Goal: Find specific page/section: Find specific page/section

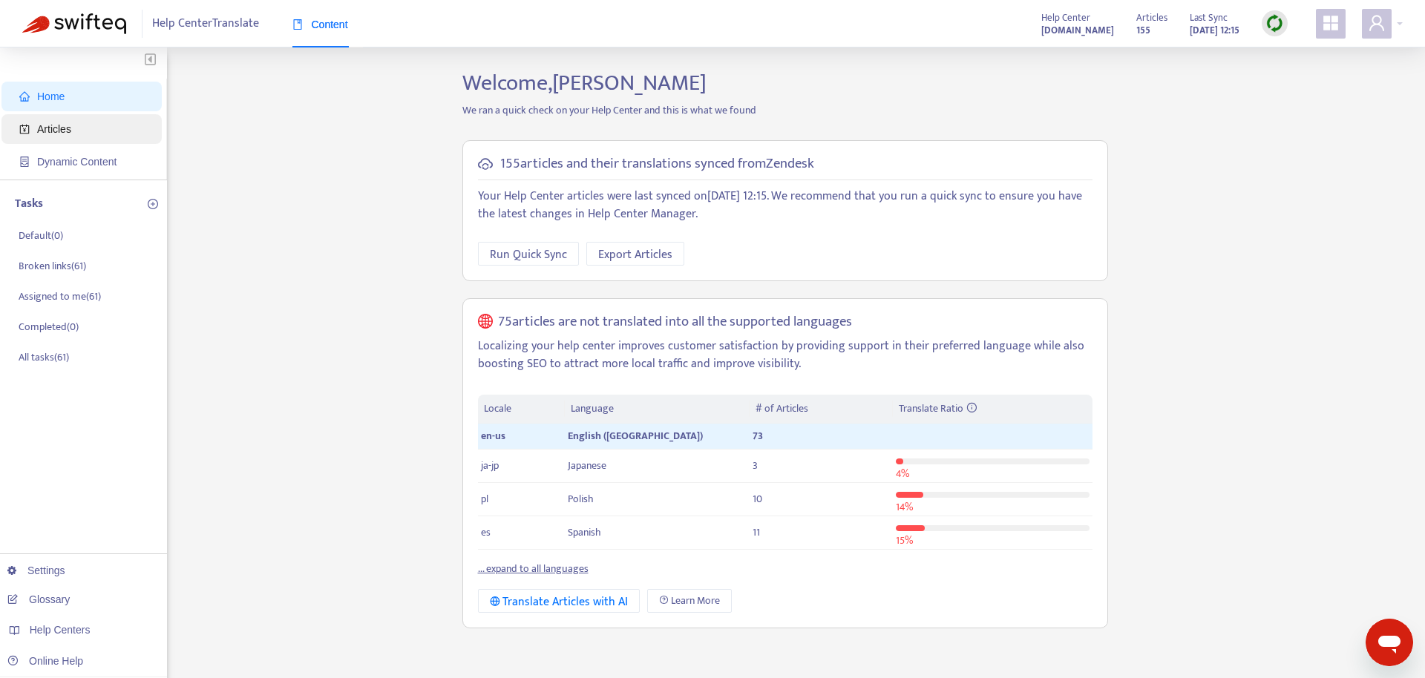
click at [79, 134] on span "Articles" at bounding box center [84, 129] width 131 height 30
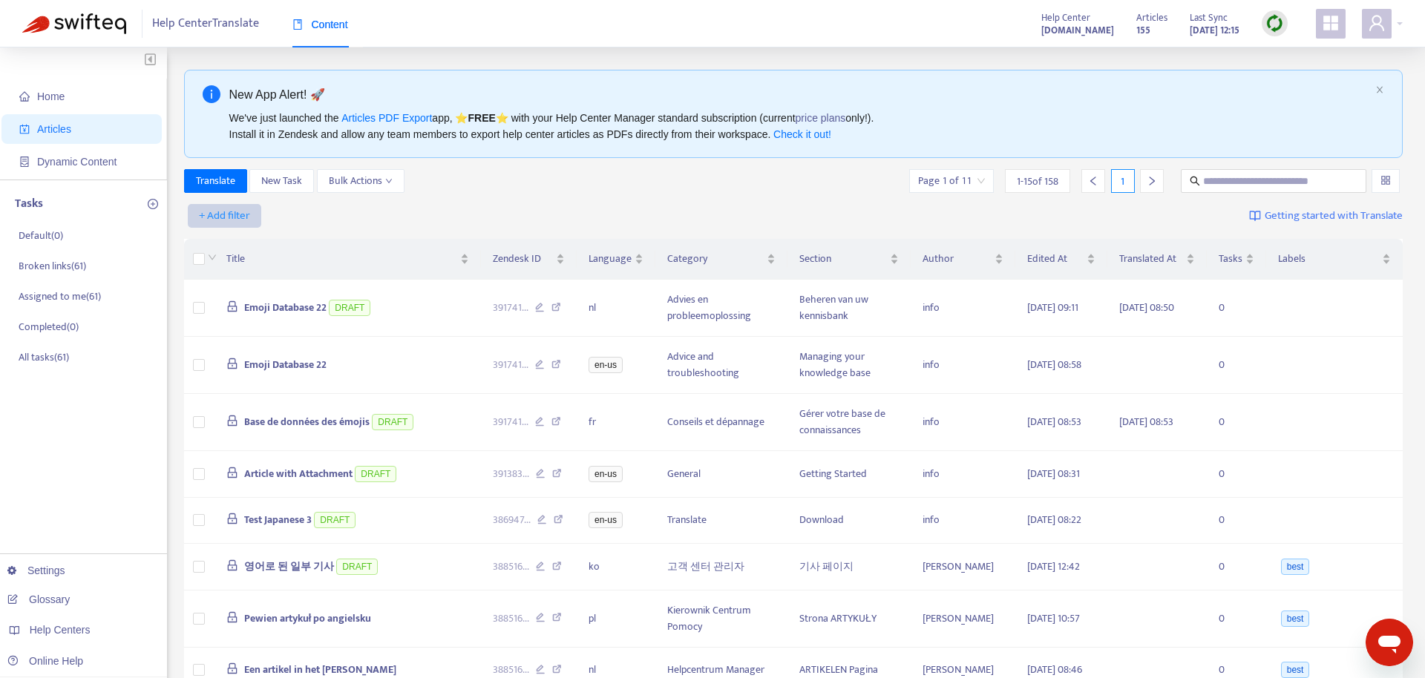
click at [243, 216] on span "+ Add filter" at bounding box center [224, 216] width 51 height 18
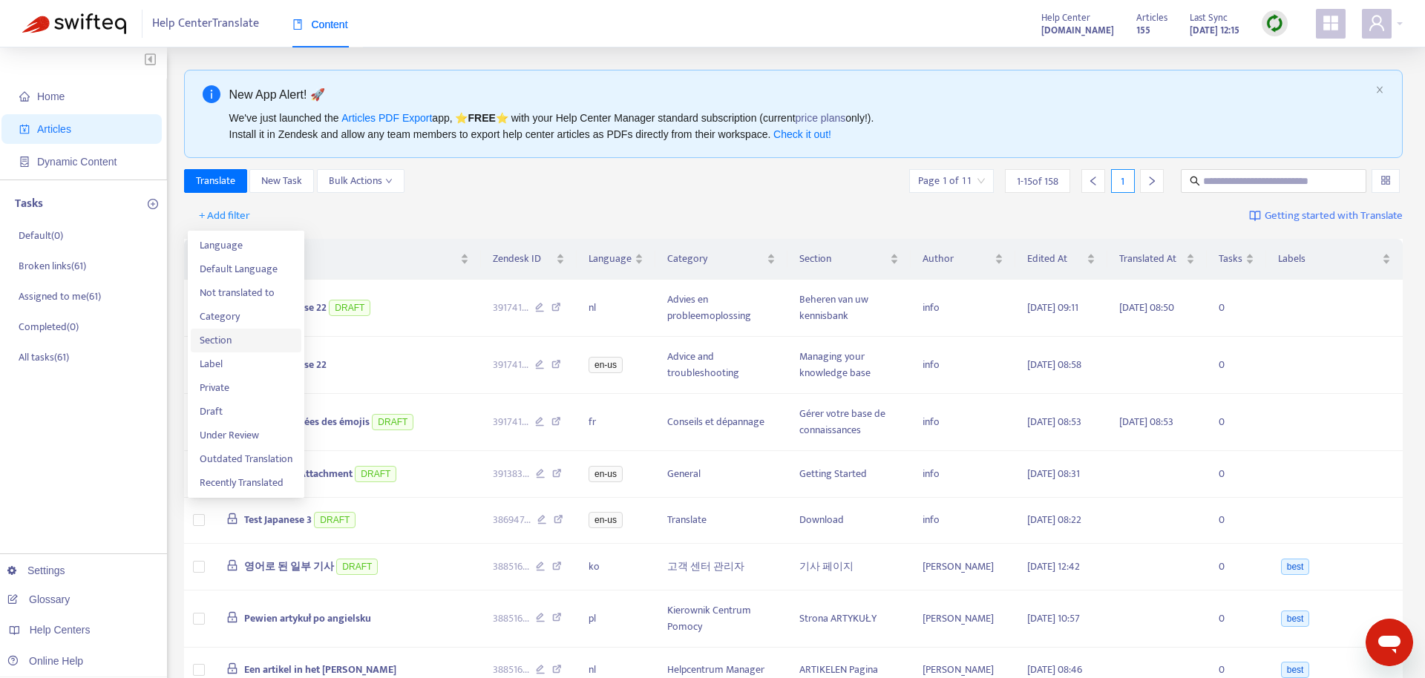
click at [240, 346] on span "Section" at bounding box center [246, 341] width 93 height 16
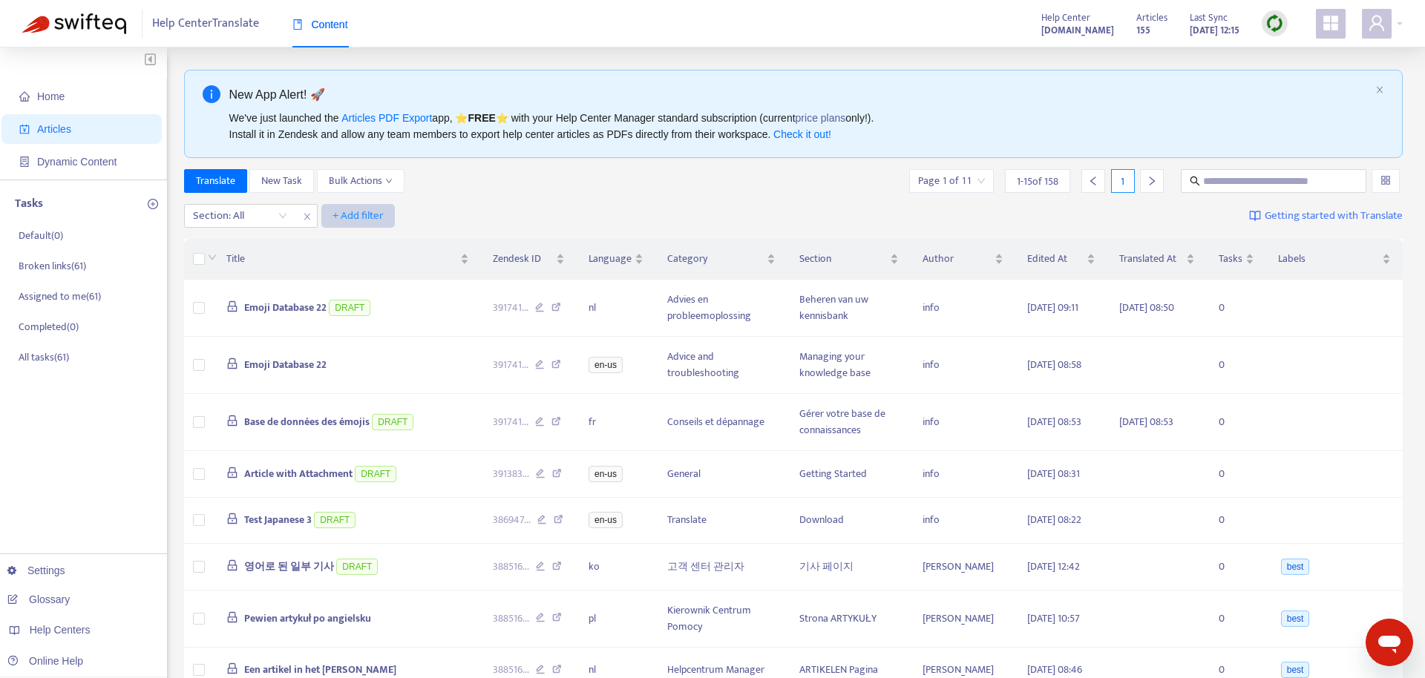
click at [353, 217] on span "+ Add filter" at bounding box center [358, 216] width 51 height 18
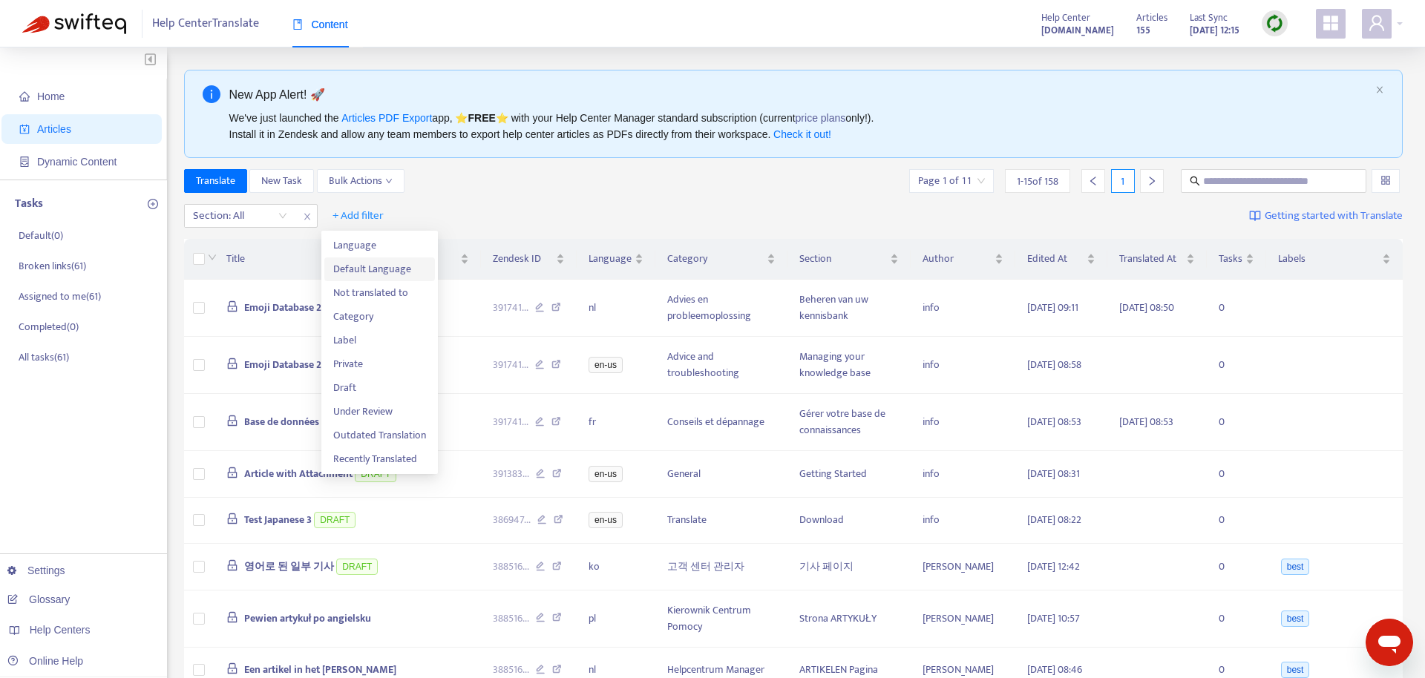
click at [396, 272] on span "Default Language" at bounding box center [379, 269] width 93 height 16
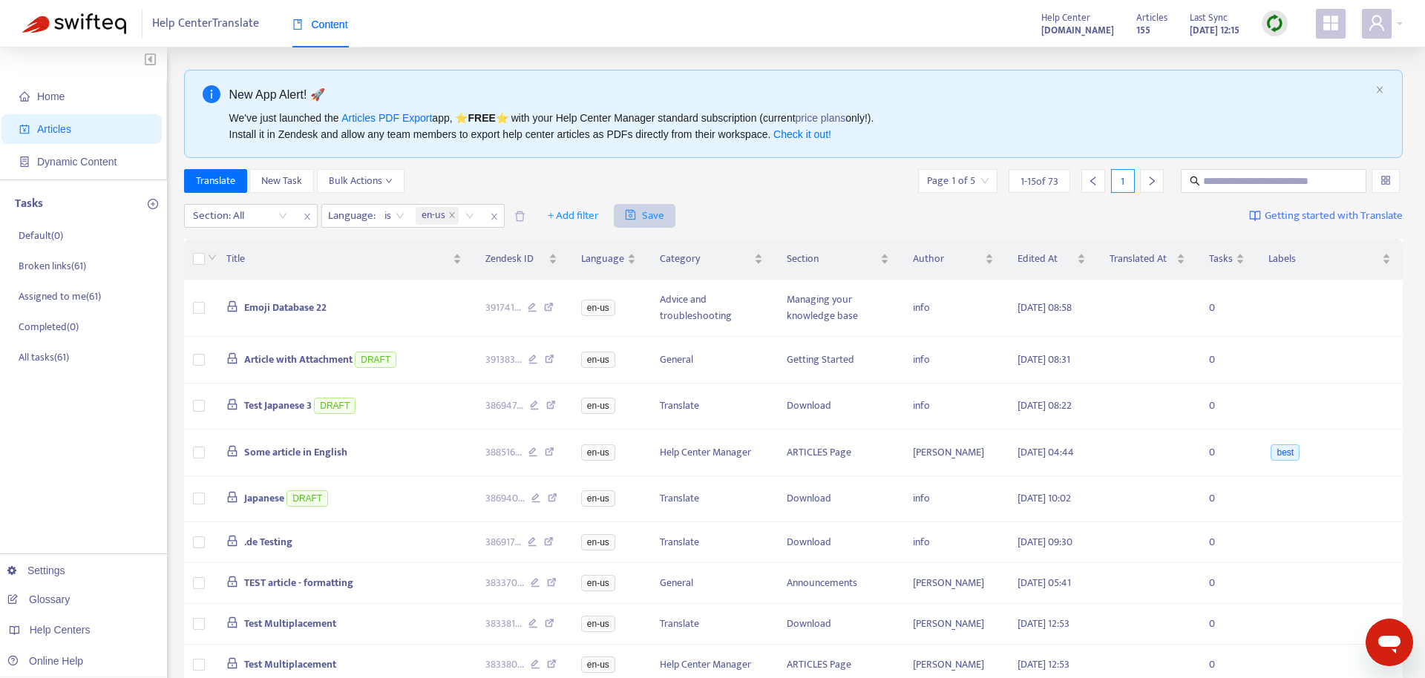
click at [647, 218] on span "Save" at bounding box center [644, 216] width 39 height 18
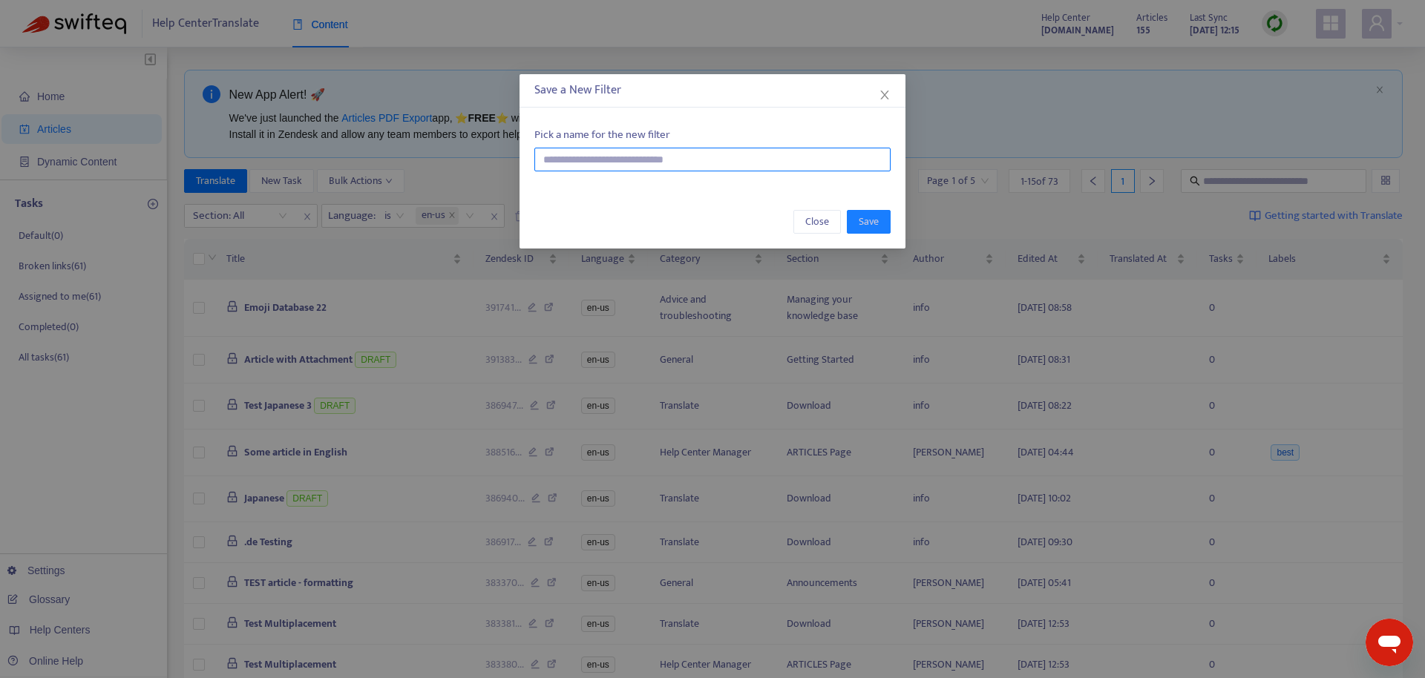
click at [777, 166] on input "text" at bounding box center [712, 160] width 356 height 24
type input "***"
click at [857, 230] on button "Save" at bounding box center [869, 222] width 44 height 24
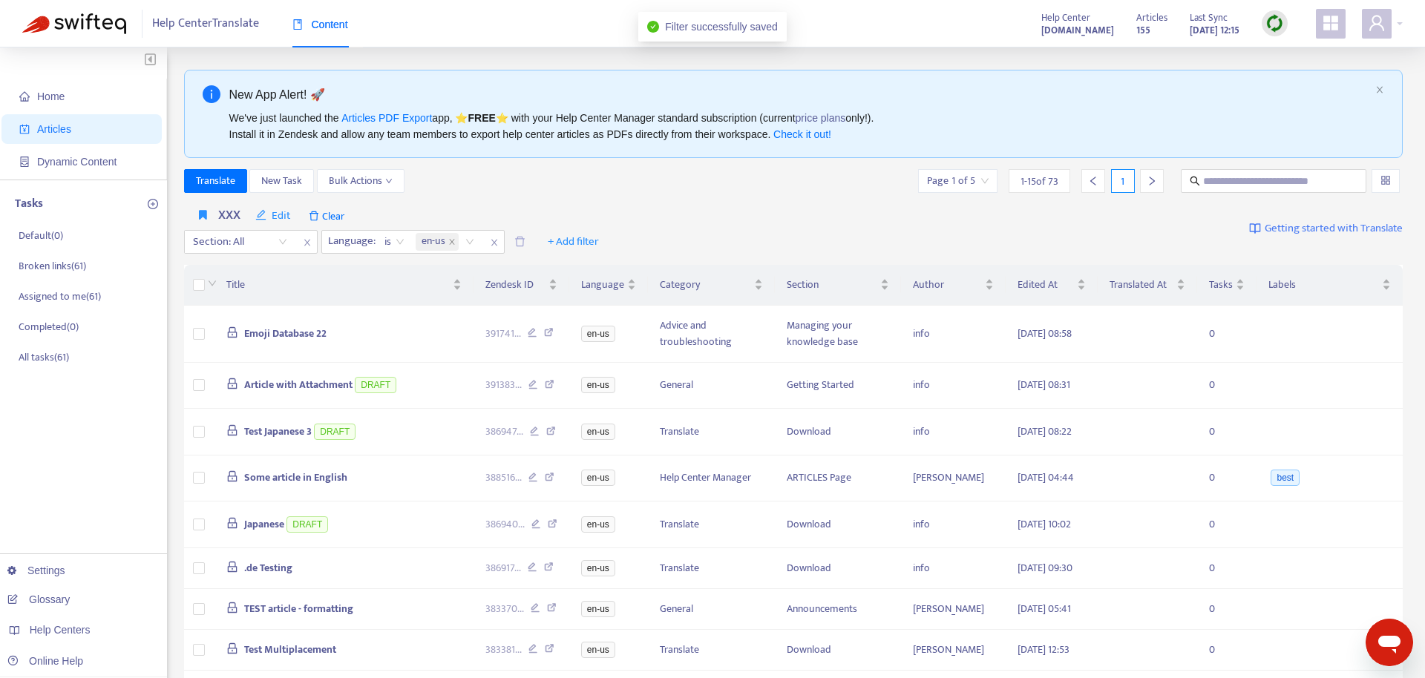
click at [857, 232] on div "xxx Edit Clear Section: All Language : is en-us + Add filter Getting started wi…" at bounding box center [794, 229] width 1220 height 61
click at [534, 332] on icon at bounding box center [533, 334] width 10 height 13
click at [537, 384] on icon at bounding box center [533, 386] width 10 height 13
click at [540, 436] on icon at bounding box center [535, 433] width 10 height 13
click at [535, 332] on icon at bounding box center [533, 334] width 10 height 13
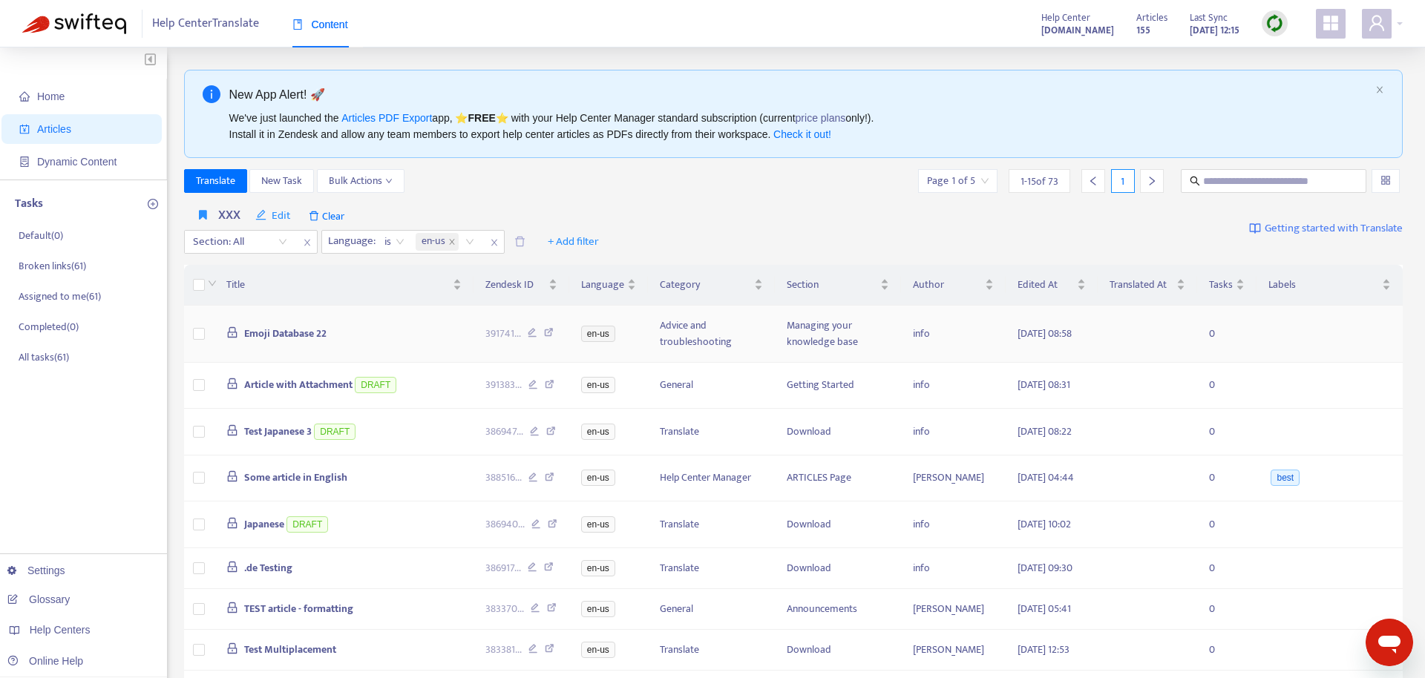
click at [537, 331] on icon at bounding box center [533, 334] width 10 height 13
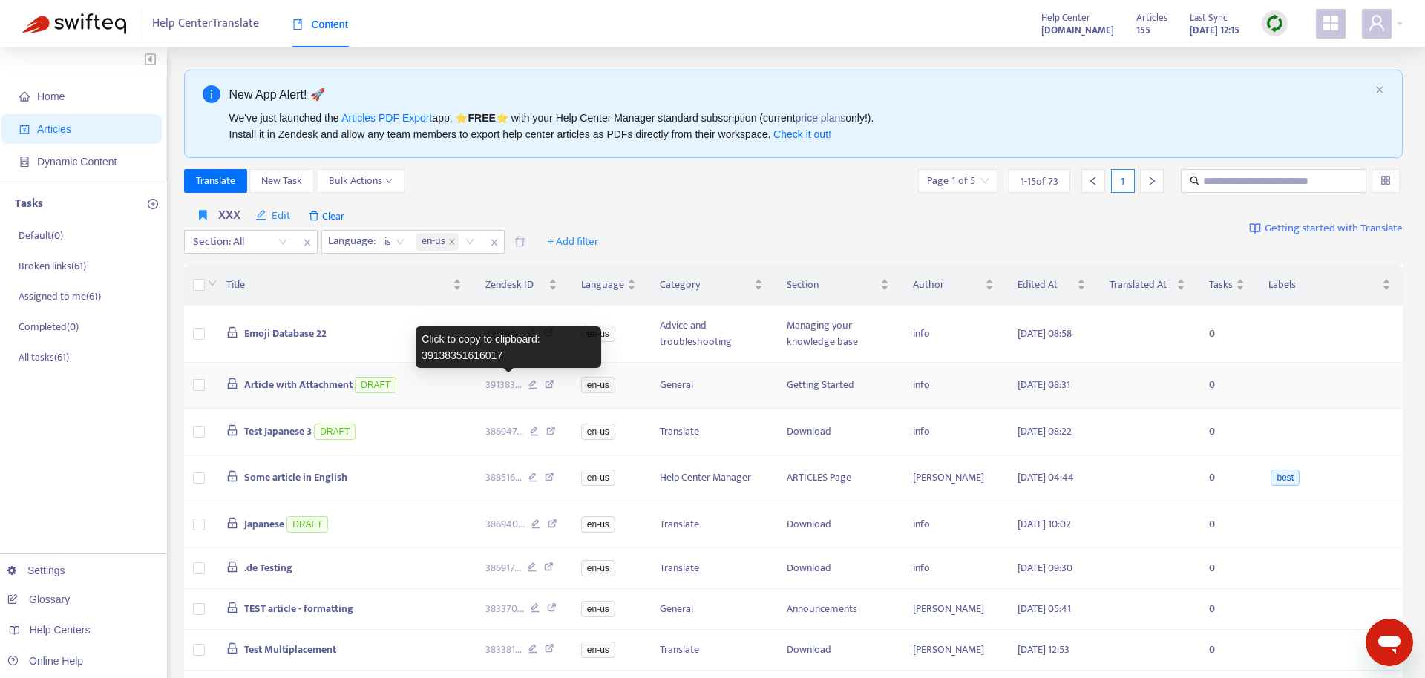
click at [500, 383] on span "391383 ..." at bounding box center [503, 385] width 36 height 16
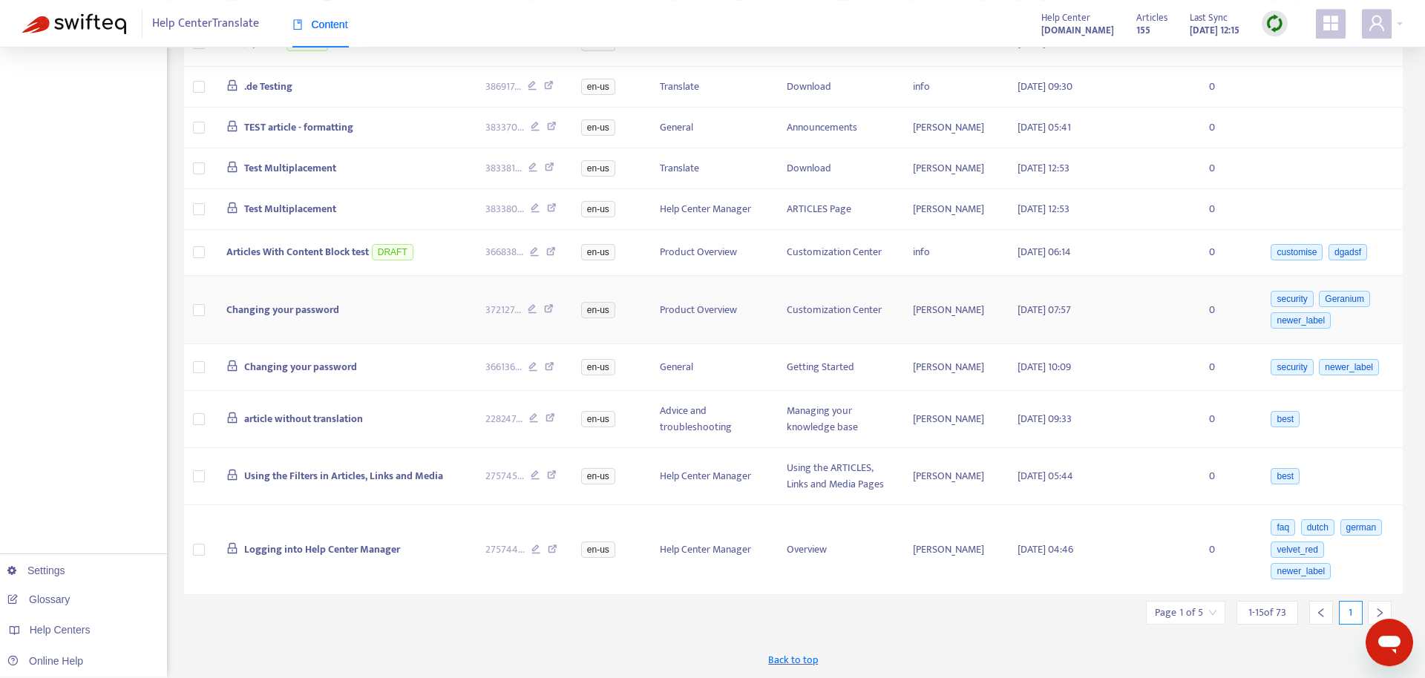
scroll to position [537, 0]
click at [1377, 611] on icon "right" at bounding box center [1380, 613] width 10 height 10
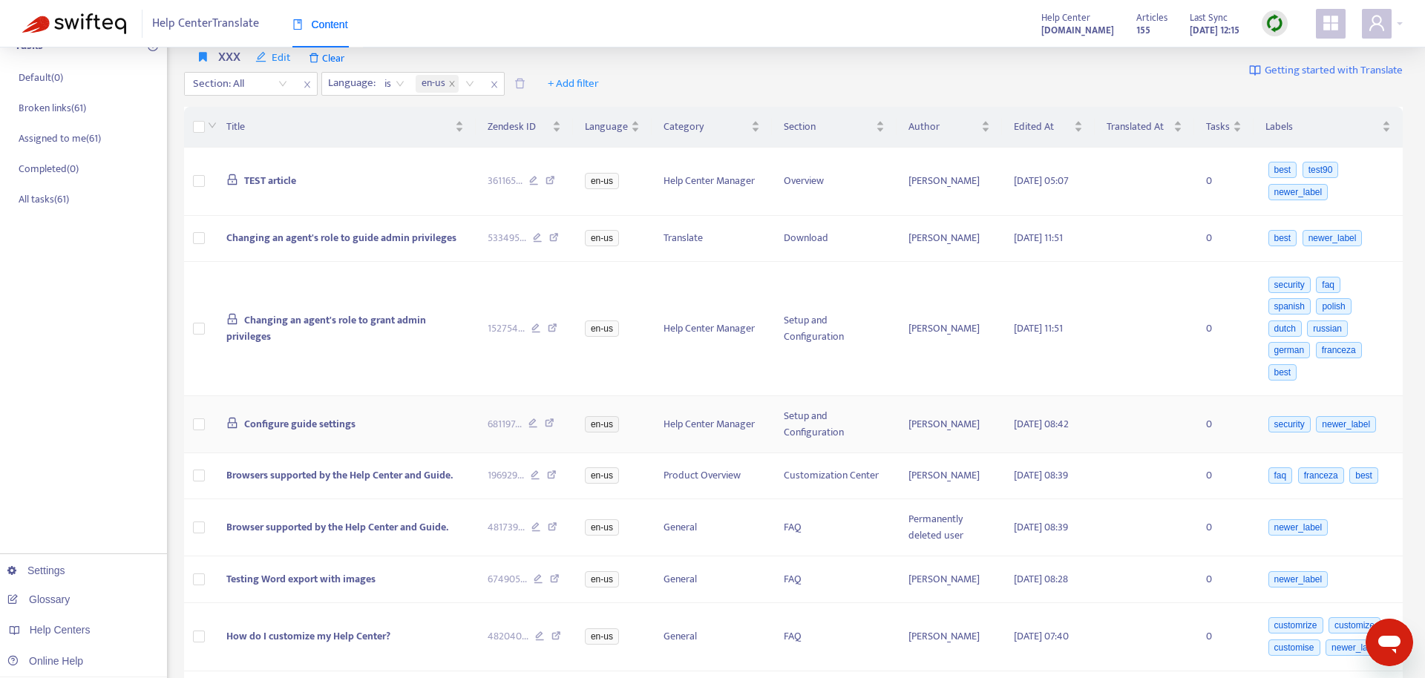
scroll to position [0, 0]
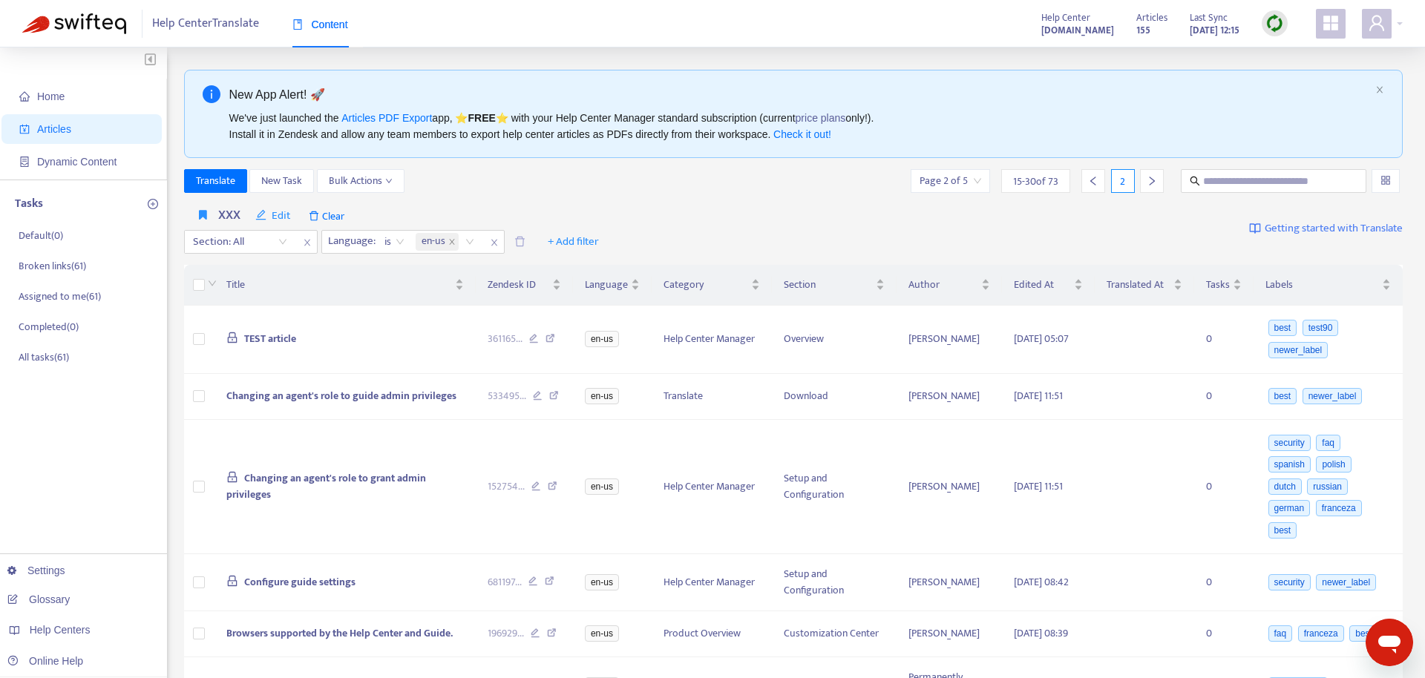
click at [97, 129] on span "Articles" at bounding box center [84, 129] width 131 height 30
click at [280, 334] on span "TEST article" at bounding box center [270, 338] width 52 height 17
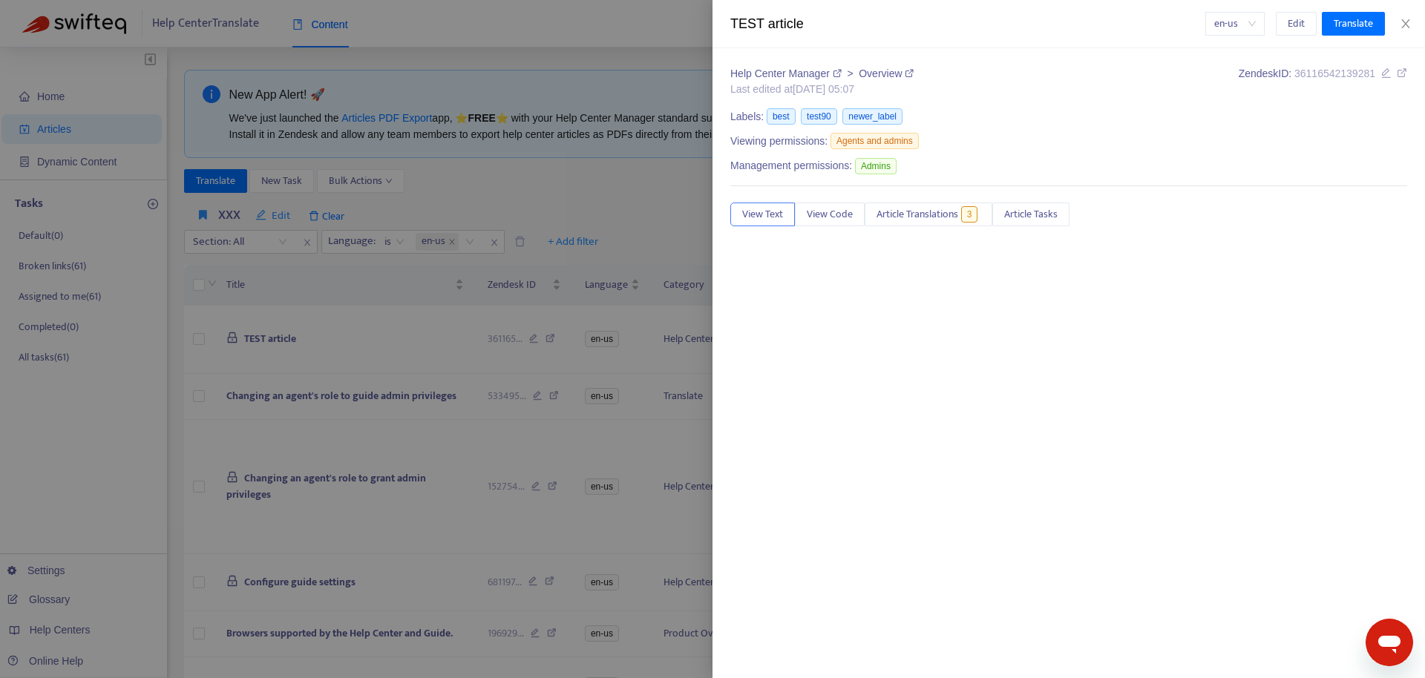
click at [1420, 17] on div "TEST article en-us Edit Translate" at bounding box center [1069, 24] width 713 height 48
click at [1399, 16] on div "en-us Edit Translate" at bounding box center [1306, 24] width 203 height 24
click at [1402, 24] on icon "close" at bounding box center [1406, 24] width 12 height 12
